Goal: Use online tool/utility: Utilize a website feature to perform a specific function

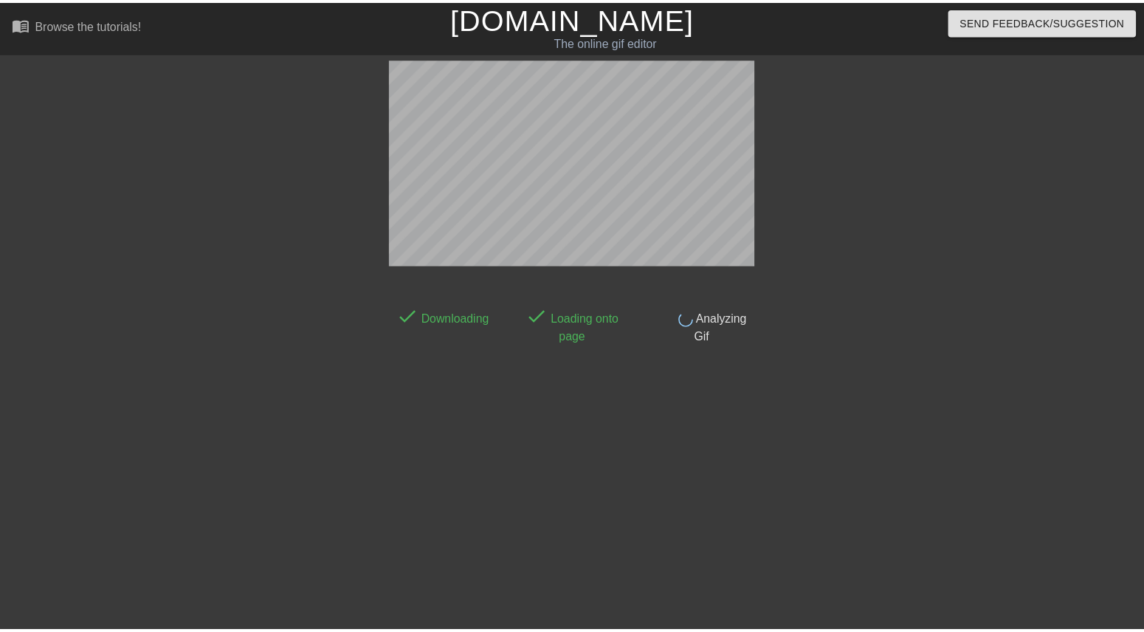
scroll to position [26, 0]
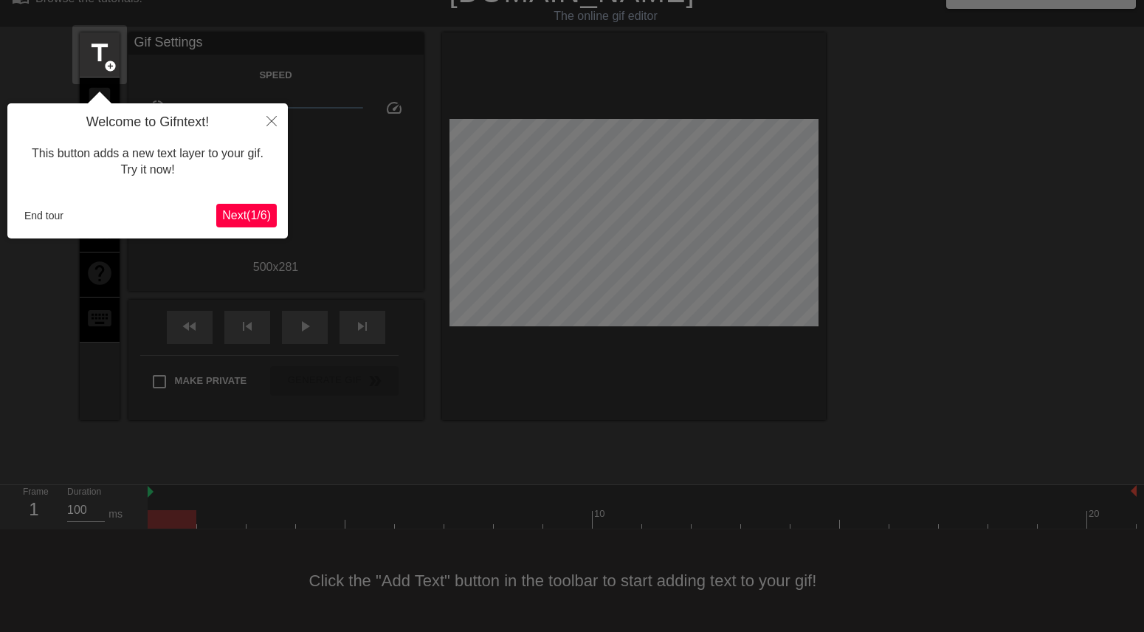
click at [367, 7] on div at bounding box center [572, 303] width 1144 height 658
click at [270, 116] on button "Close" at bounding box center [271, 120] width 32 height 34
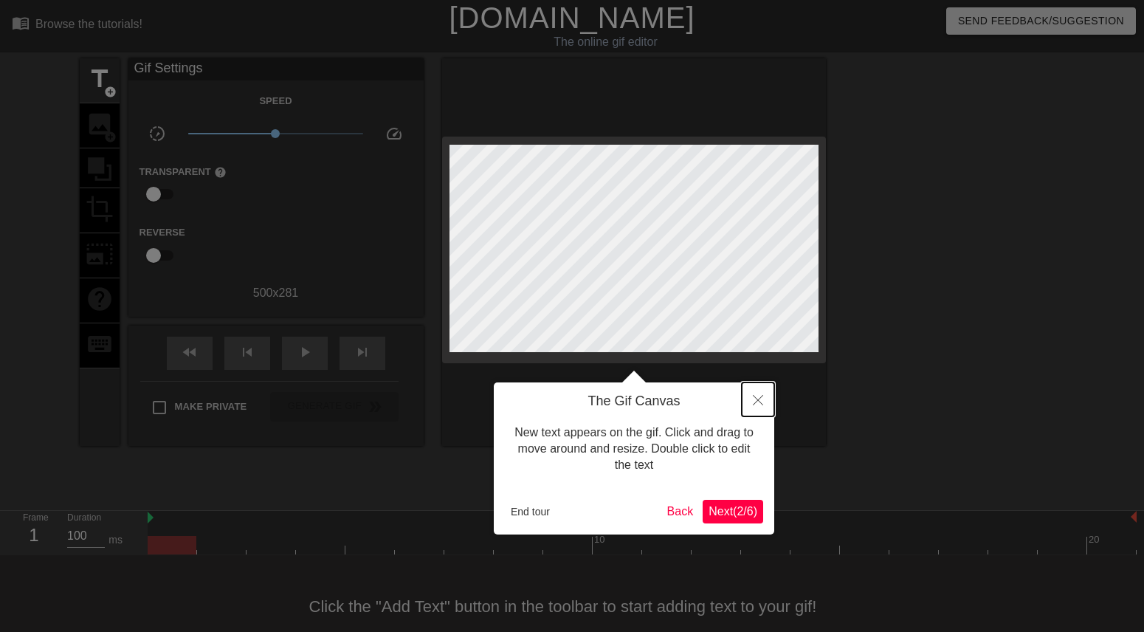
click at [761, 402] on icon "Close" at bounding box center [758, 400] width 10 height 10
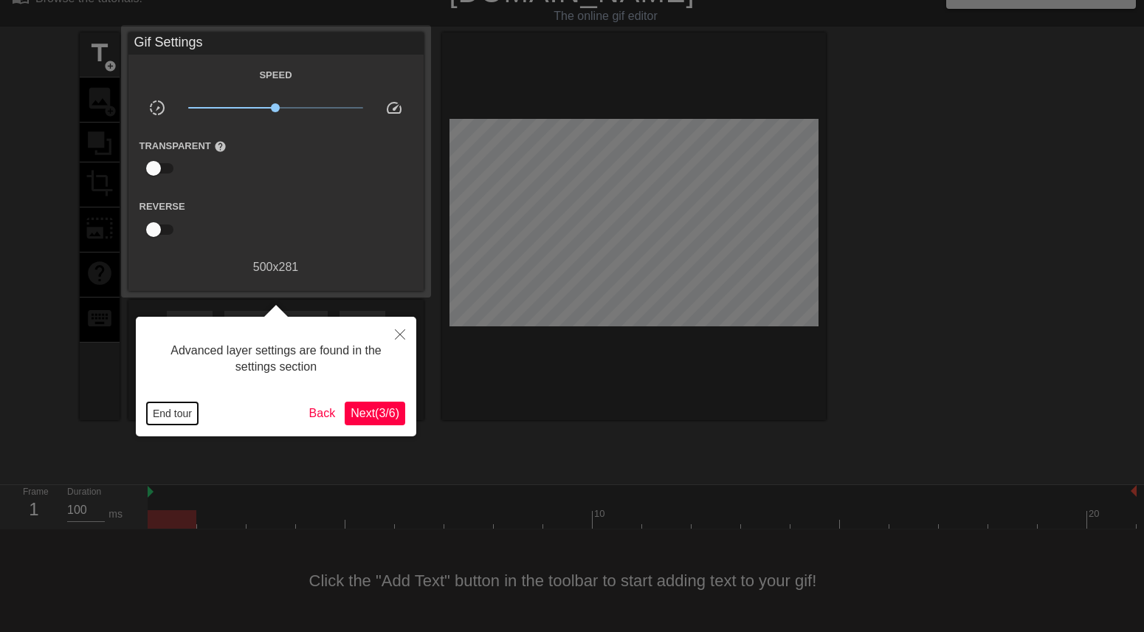
click at [179, 413] on button "End tour" at bounding box center [172, 413] width 51 height 22
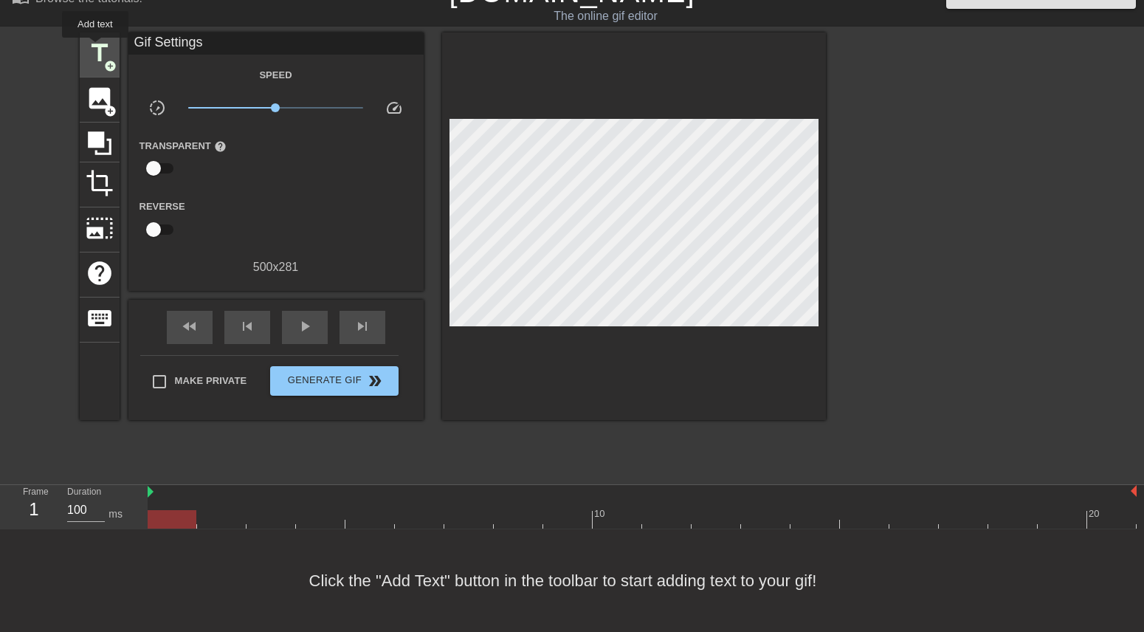
click at [95, 48] on span "title" at bounding box center [100, 53] width 28 height 28
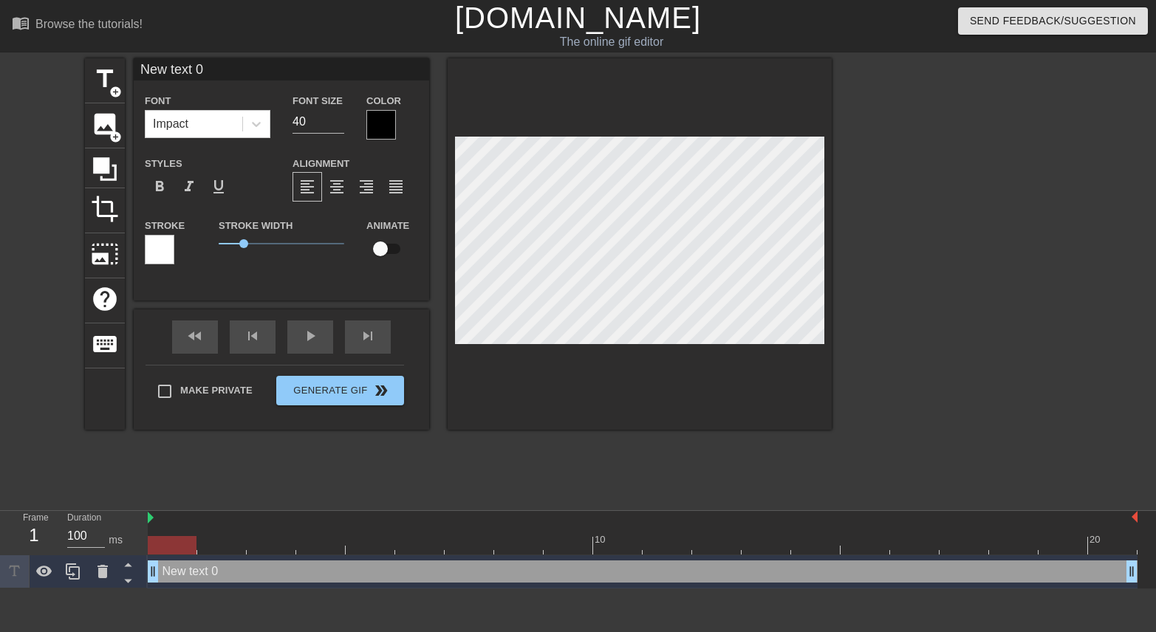
scroll to position [2, 4]
type input "S"
type textarea "S"
type input "SL"
type textarea "SL"
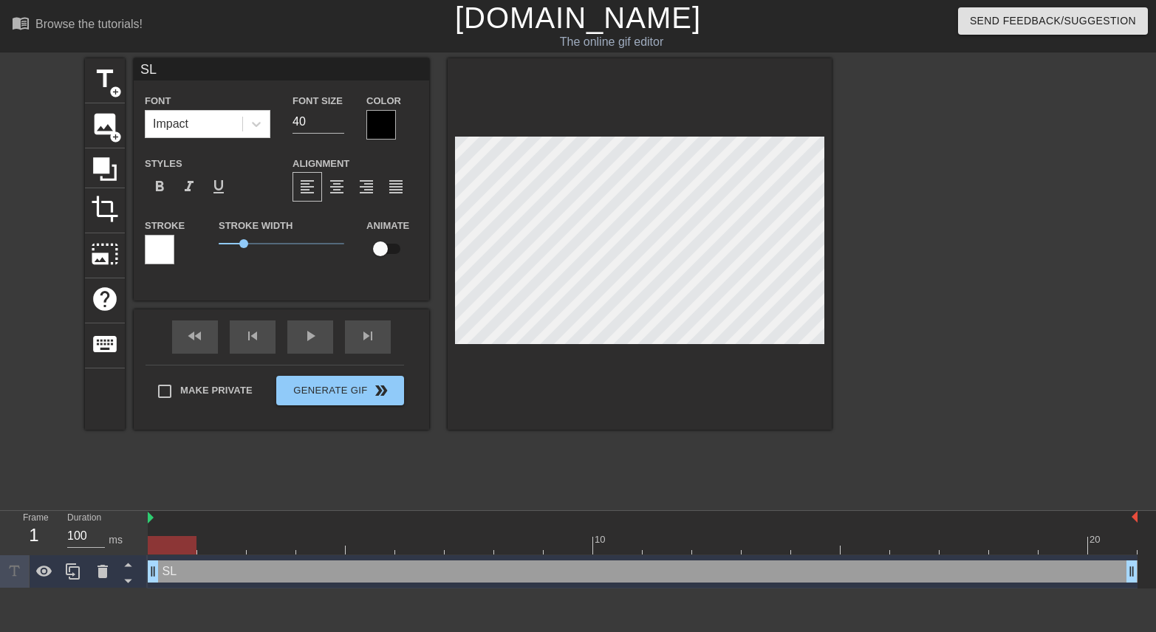
type input "SLA"
type textarea "SLA"
type input "SLAY"
type textarea "SLAY"
type input "SLAYE"
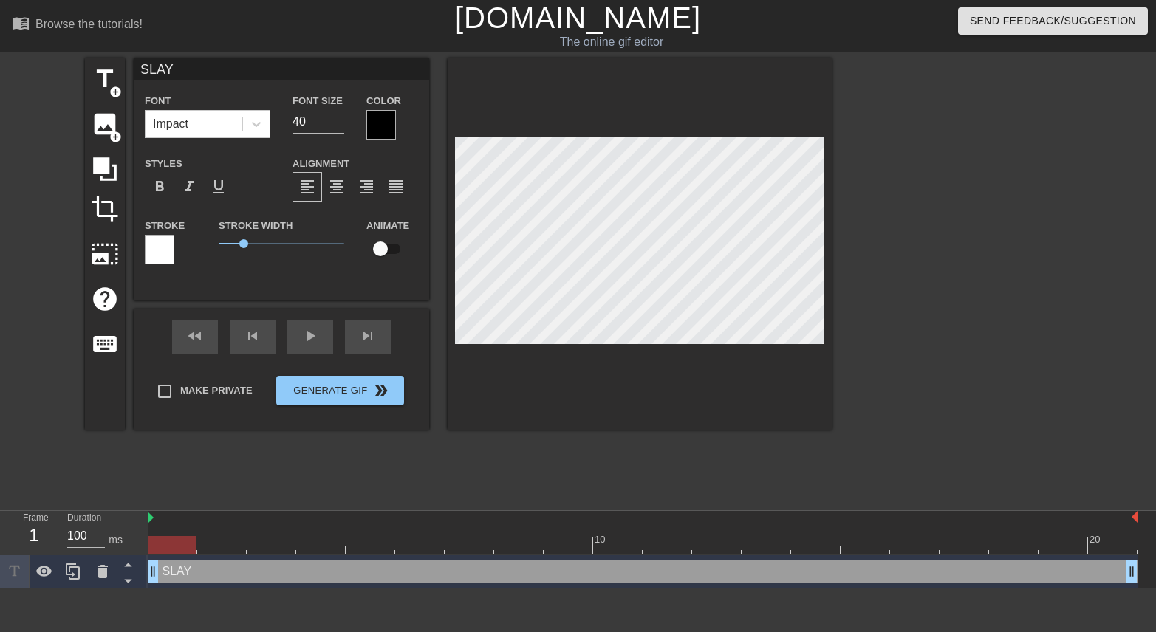
type textarea "SLAYE"
type input "SLAYED"
type textarea "SLAYED"
type input "SLAYED"
type textarea "SLAYED"
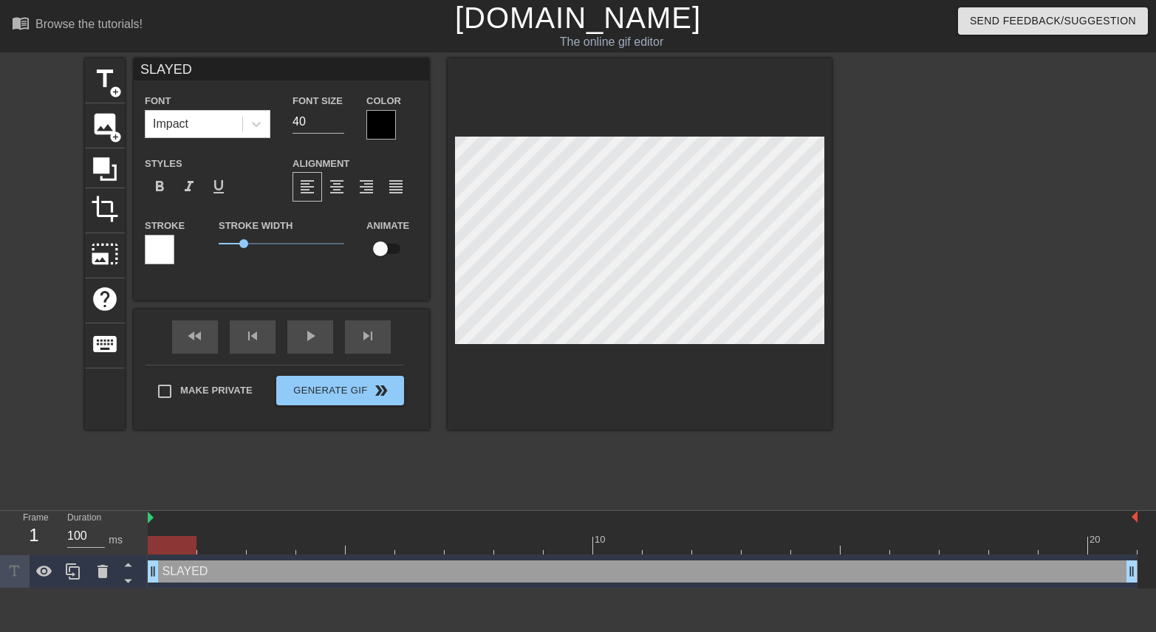
type input "SLAYED I"
type textarea "SLAYED I"
type input "SLAYED IR"
type textarea "SLAYED IR"
type input "SLAYED IRT"
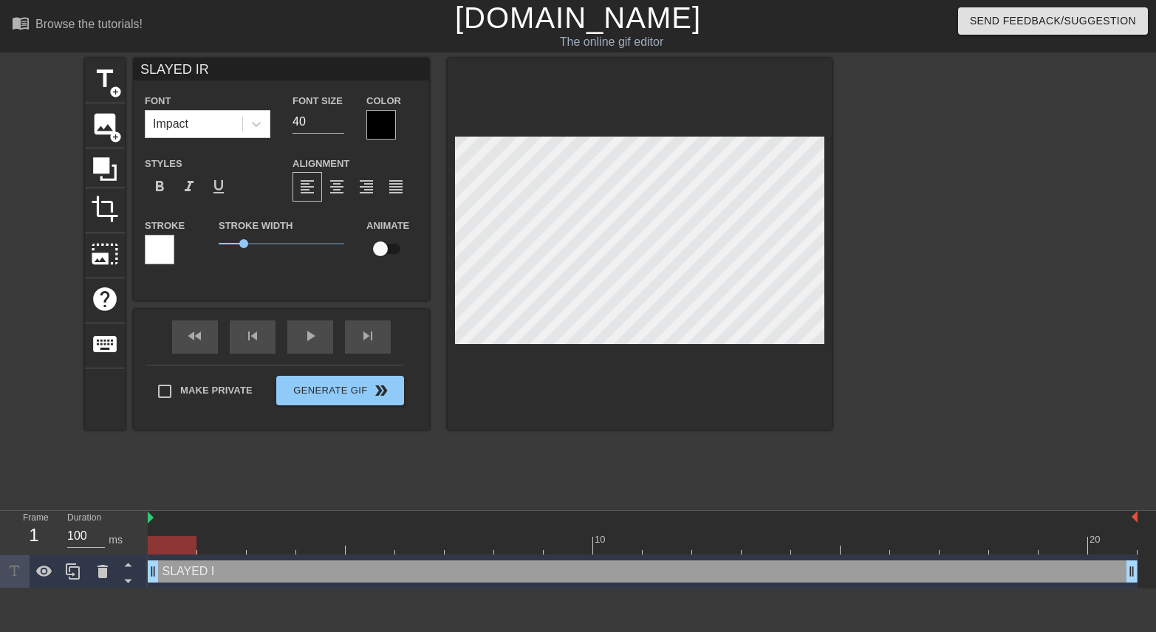
type textarea "SLAYED IRT"
type input "SLAYED IR"
type textarea "SLAYED IR"
type input "SLAYED I"
type textarea "SLAYED I"
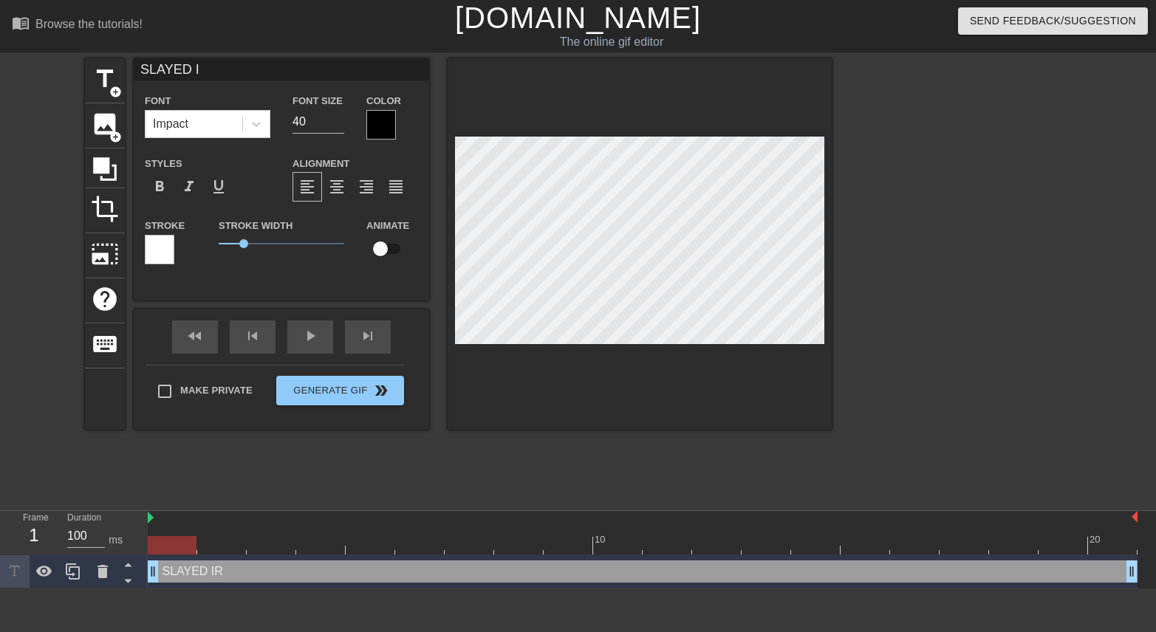
scroll to position [2, 4]
type input "SLAYED IT"
type textarea "SLAYED IT"
type input "SLAYED IT!"
type textarea "SLAYED IT!"
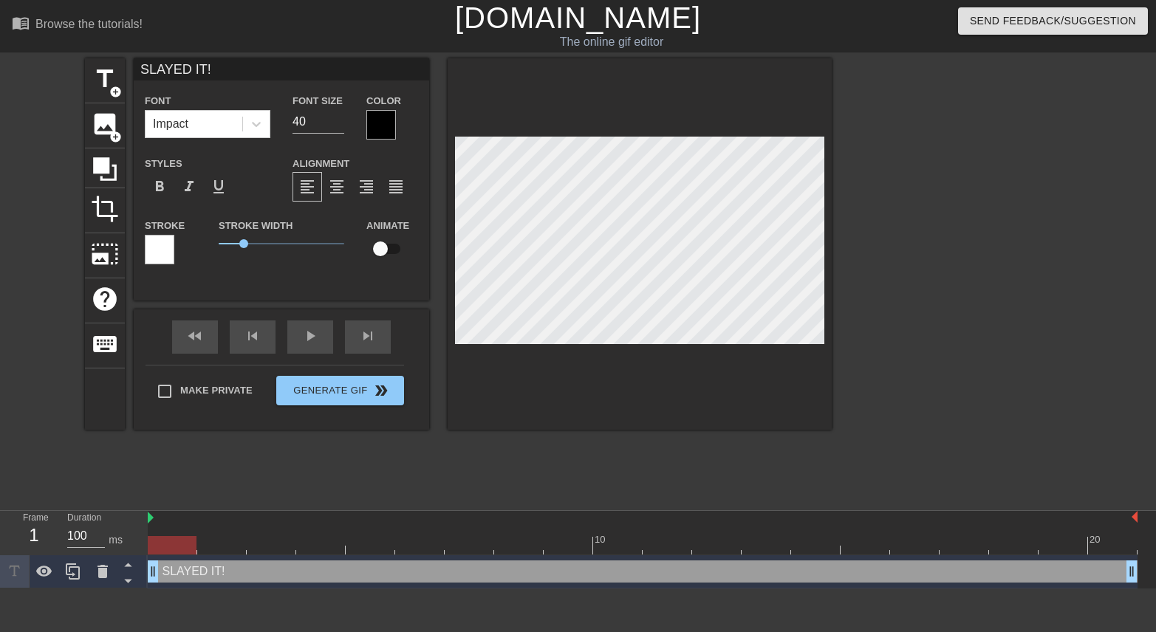
type input "SLAYED IT!!"
type textarea "SLAYED IT!!"
type input "SLAYED IT!!!"
type textarea "SLAYED IT!!!"
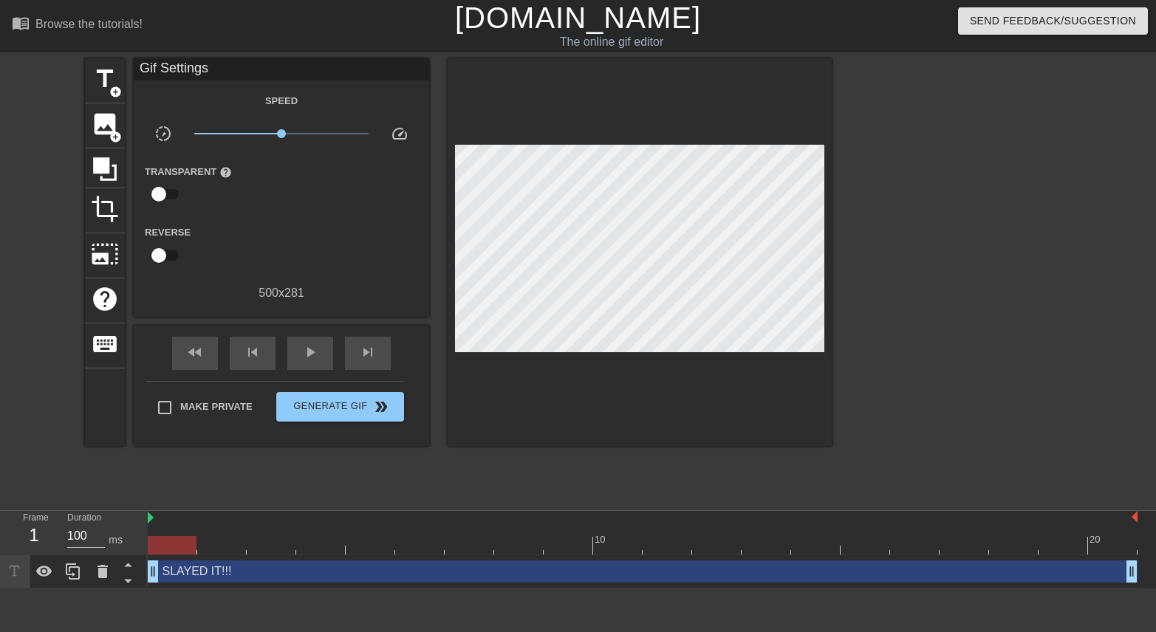
click at [964, 182] on div at bounding box center [960, 279] width 222 height 443
click at [330, 410] on span "Generate Gif double_arrow" at bounding box center [340, 407] width 116 height 18
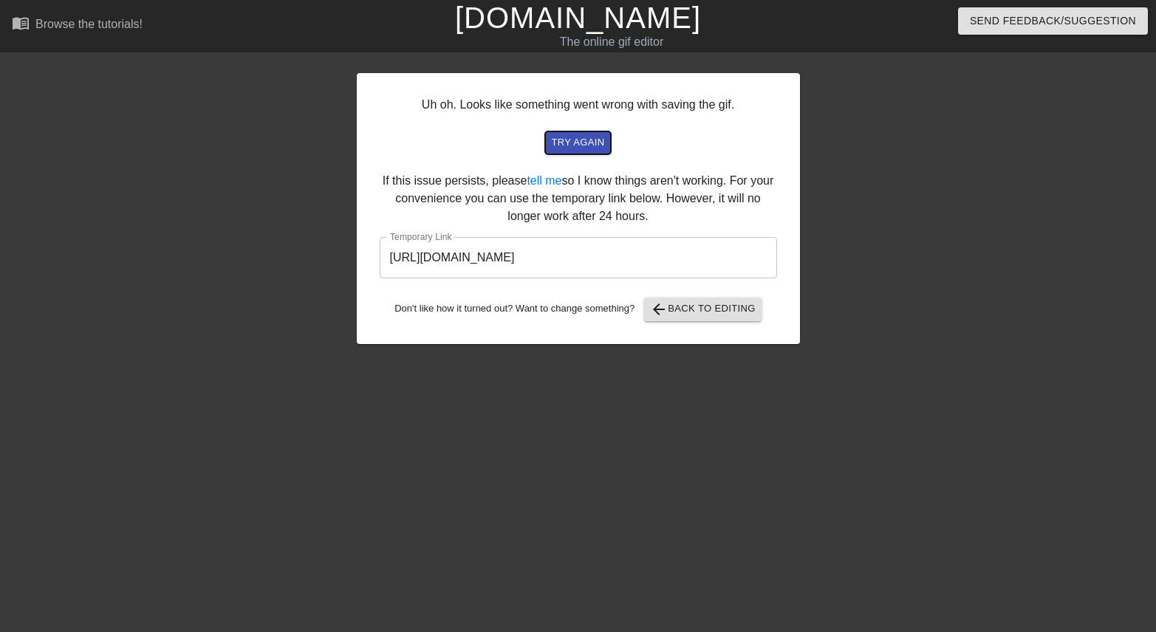
click at [583, 143] on span "try again" at bounding box center [577, 142] width 53 height 17
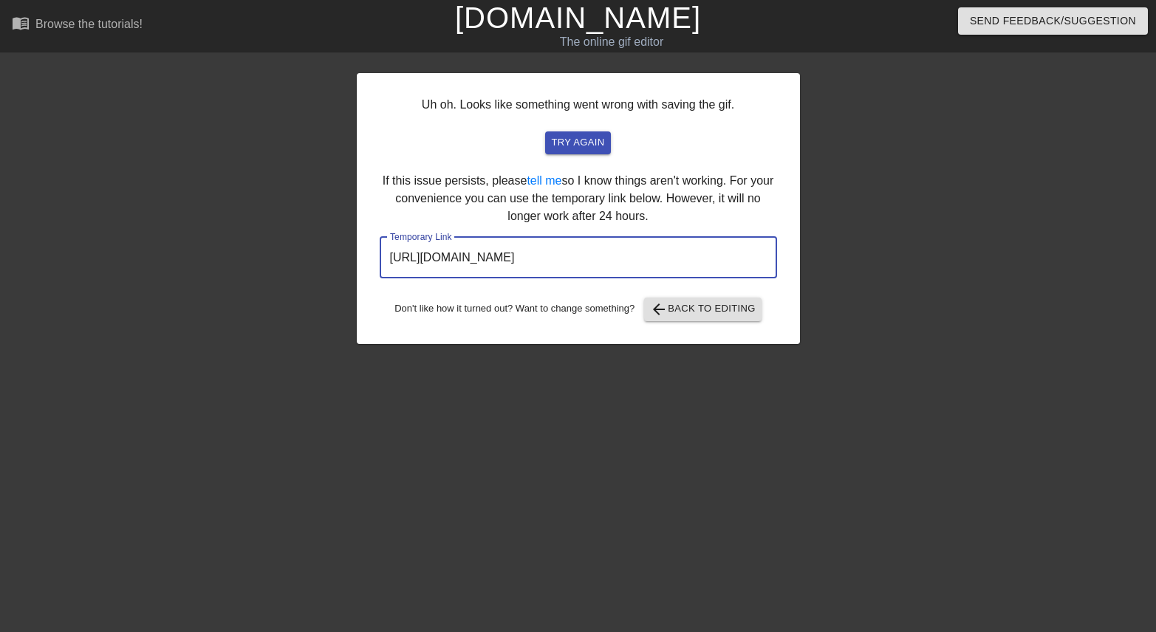
click at [608, 248] on input "[URL][DOMAIN_NAME]" at bounding box center [578, 257] width 397 height 41
